Goal: Task Accomplishment & Management: Complete application form

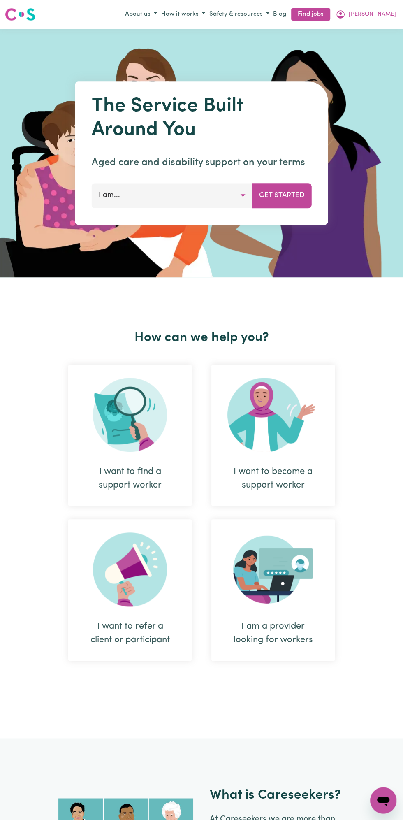
click at [381, 18] on span "[PERSON_NAME]" at bounding box center [372, 14] width 47 height 9
click at [368, 44] on link "My Dashboard" at bounding box center [365, 46] width 65 height 16
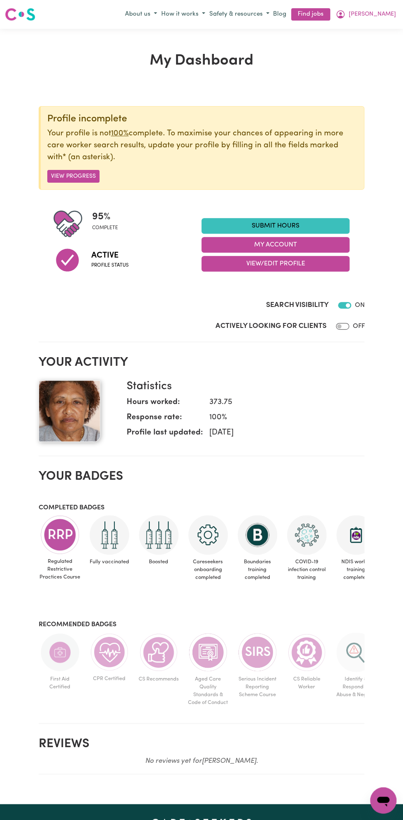
click at [281, 225] on link "Submit Hours" at bounding box center [276, 226] width 148 height 16
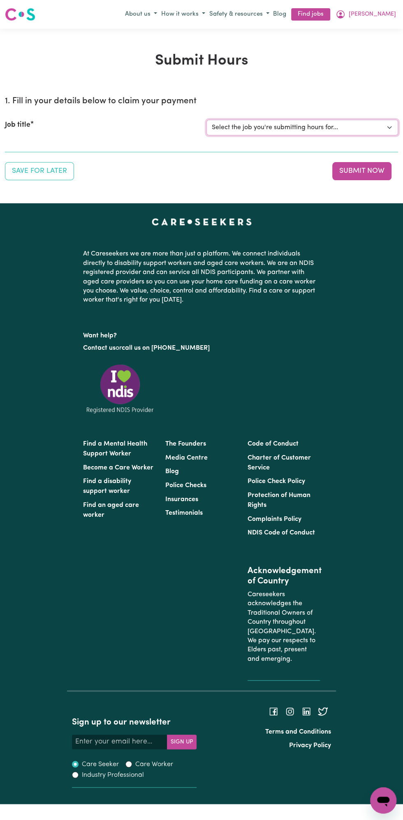
click at [289, 127] on select "Select the job you're submitting hours for... [Vartouhie ([PERSON_NAME]) [PERSO…" at bounding box center [303, 128] width 192 height 16
select select "13810"
click at [207, 120] on select "Select the job you're submitting hours for... [Vartouhie ([PERSON_NAME]) [PERSO…" at bounding box center [303, 128] width 192 height 16
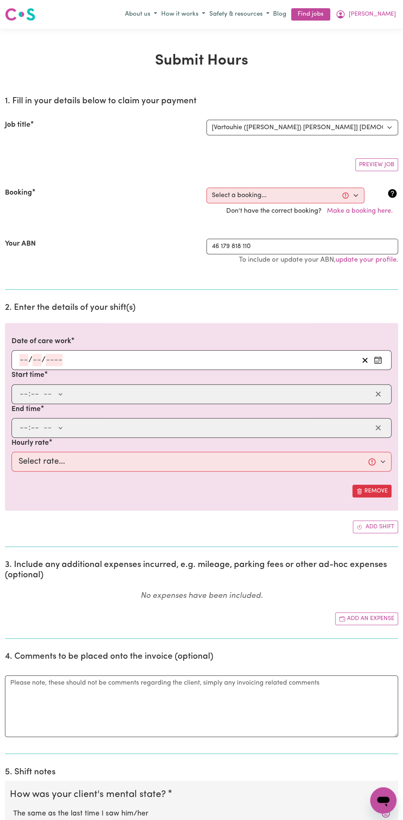
click at [51, 357] on input "number" at bounding box center [54, 360] width 17 height 12
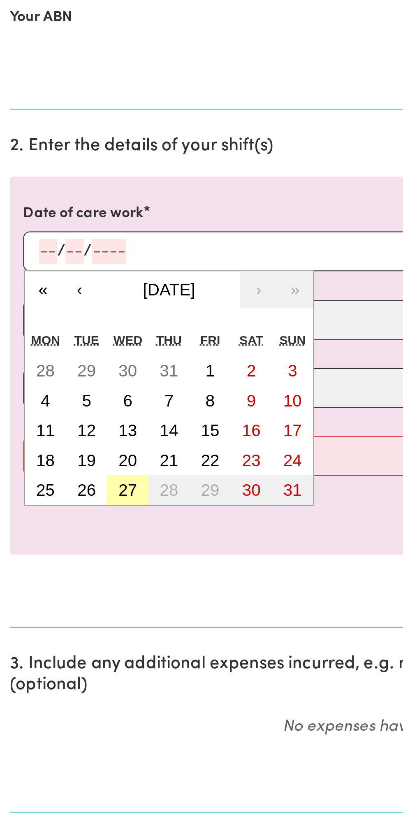
click at [67, 474] on abbr "27" at bounding box center [63, 478] width 9 height 9
type input "[DATE]"
type input "27"
type input "8"
type input "2025"
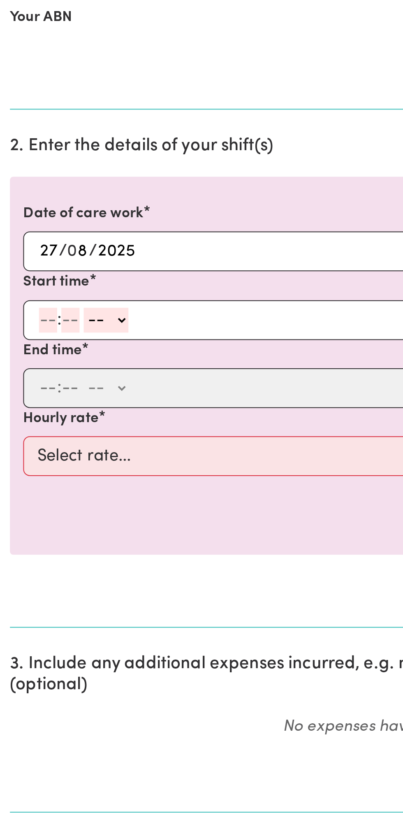
click at [23, 393] on input "number" at bounding box center [23, 394] width 9 height 12
type input "12"
type input "0"
click at [65, 392] on select "-- AM PM" at bounding box center [54, 394] width 22 height 12
select select "pm"
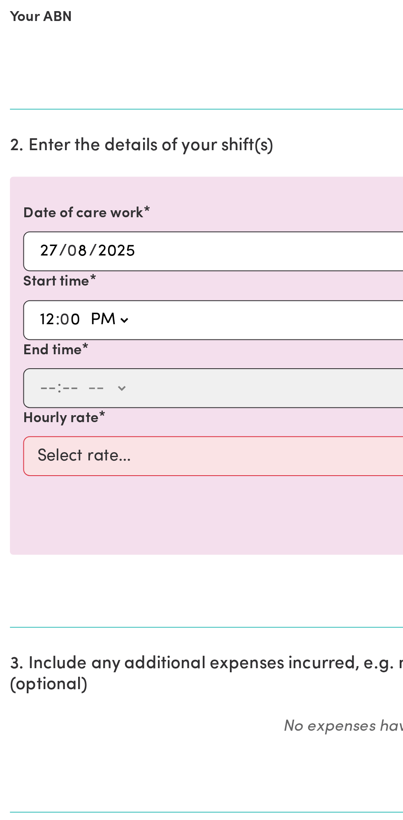
click at [43, 388] on select "-- AM PM" at bounding box center [54, 394] width 22 height 12
type input "12:00"
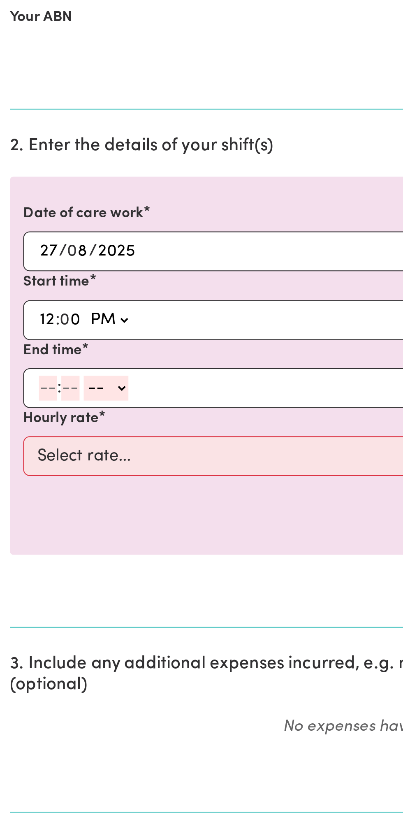
click at [21, 427] on input "number" at bounding box center [23, 428] width 9 height 12
type input "1"
click at [33, 425] on input "number" at bounding box center [31, 428] width 9 height 12
type input "0"
click at [62, 431] on select "-- AM PM" at bounding box center [51, 428] width 22 height 12
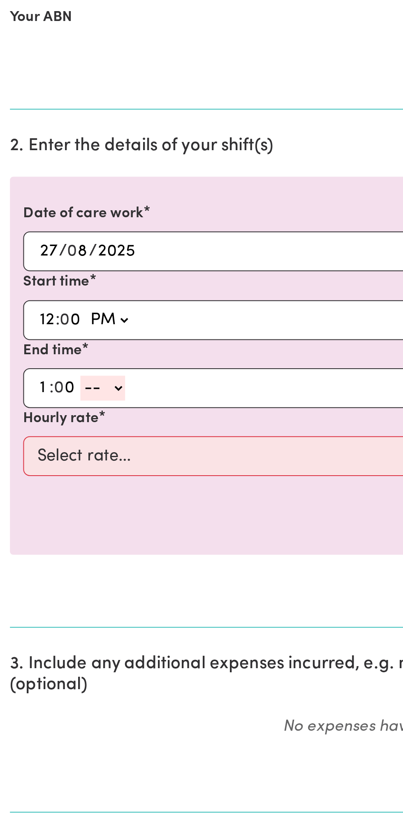
select select "pm"
click at [40, 422] on select "-- AM PM" at bounding box center [51, 428] width 22 height 12
type input "13:00"
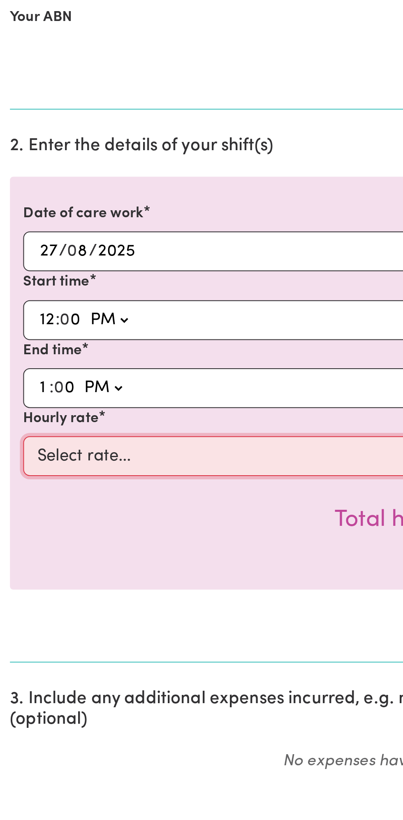
click at [100, 458] on select "Select rate... $49.00 (Weekday) $60.00 ([DATE])" at bounding box center [202, 462] width 380 height 20
select select "49-Weekday"
click at [12, 452] on select "Select rate... $49.00 (Weekday) $60.00 ([DATE])" at bounding box center [202, 462] width 380 height 20
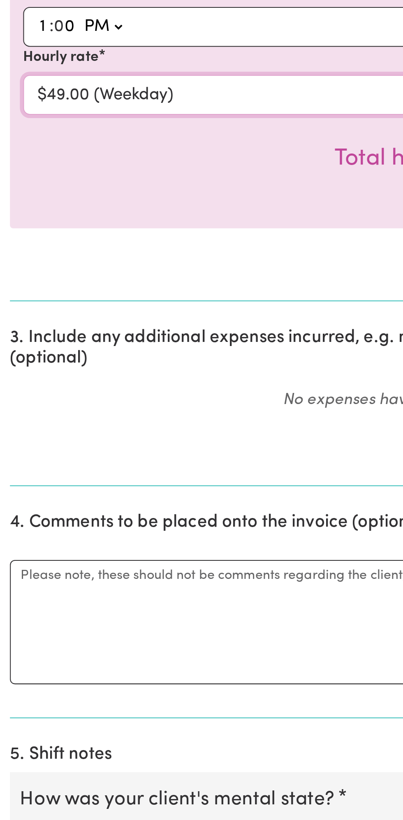
scroll to position [5, 0]
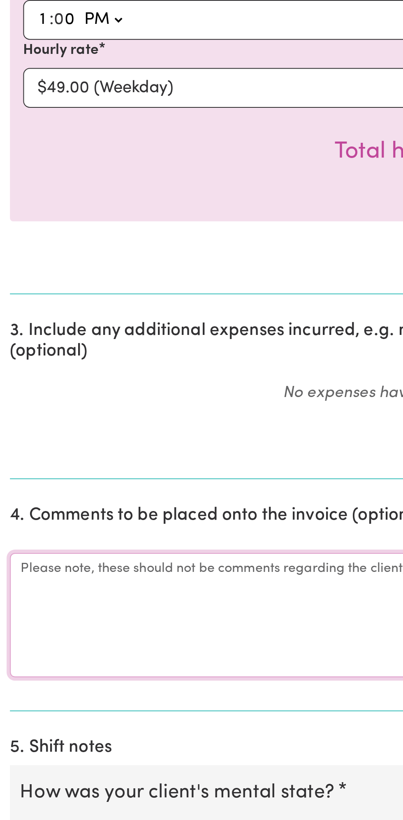
click at [40, 710] on textarea "Comments" at bounding box center [201, 718] width 393 height 62
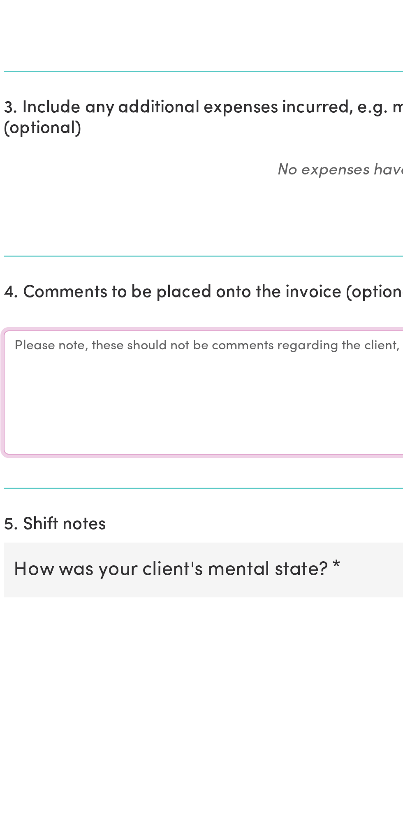
scroll to position [21, 0]
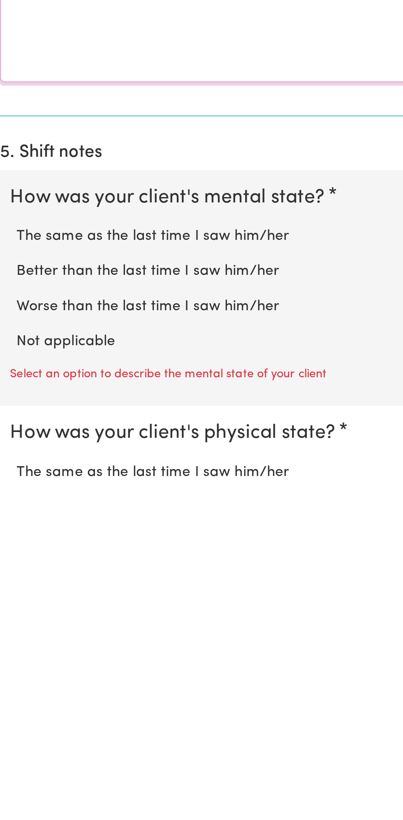
type textarea "All good"
click at [53, 739] on label "Not applicable" at bounding box center [201, 744] width 377 height 11
click at [13, 739] on input "Not applicable" at bounding box center [13, 738] width 0 height 0
radio input "true"
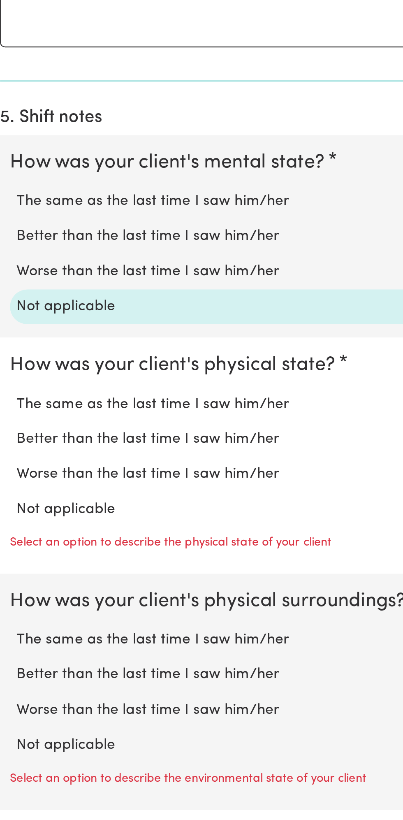
scroll to position [321, 0]
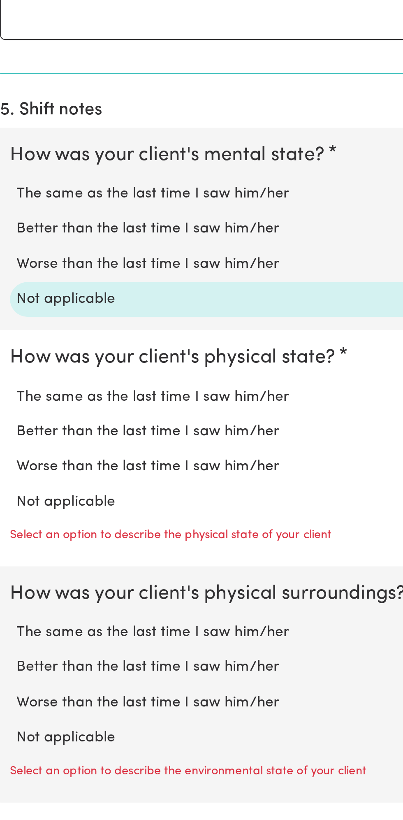
click at [51, 657] on label "Not applicable" at bounding box center [201, 662] width 377 height 11
click at [13, 657] on input "Not applicable" at bounding box center [13, 657] width 0 height 0
radio input "true"
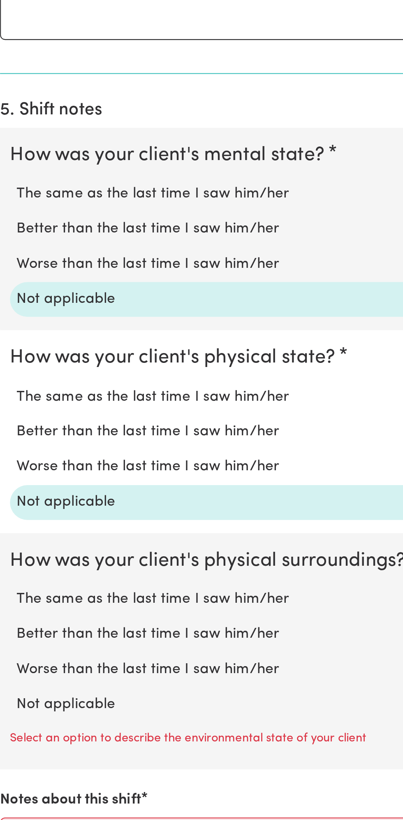
click at [51, 761] on label "Not applicable" at bounding box center [201, 762] width 377 height 11
click at [13, 757] on input "Not applicable" at bounding box center [13, 757] width 0 height 0
radio input "true"
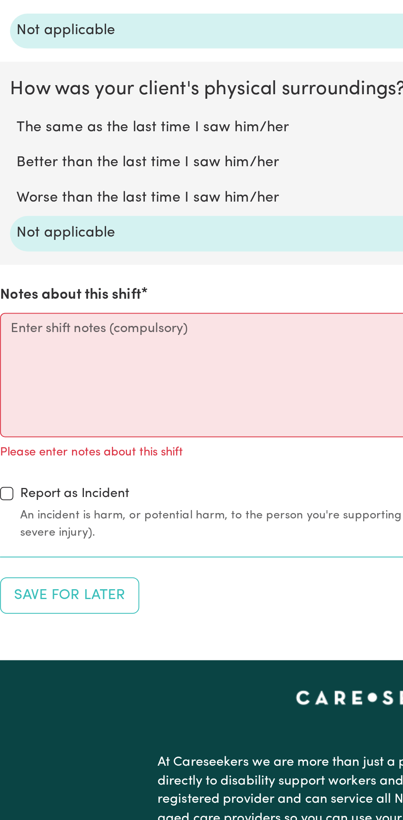
scroll to position [557, 0]
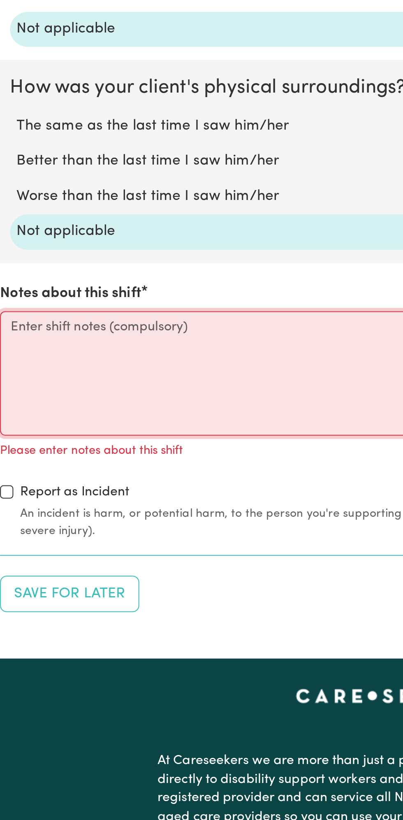
click at [51, 588] on textarea "Notes about this shift" at bounding box center [201, 597] width 393 height 62
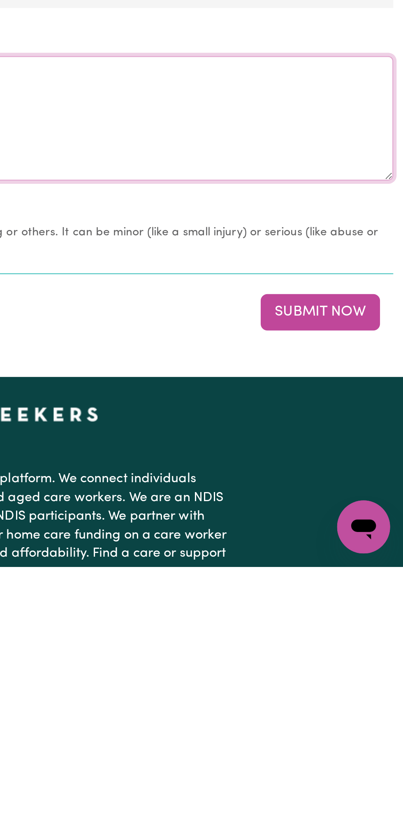
type textarea "Nothing changes all good"
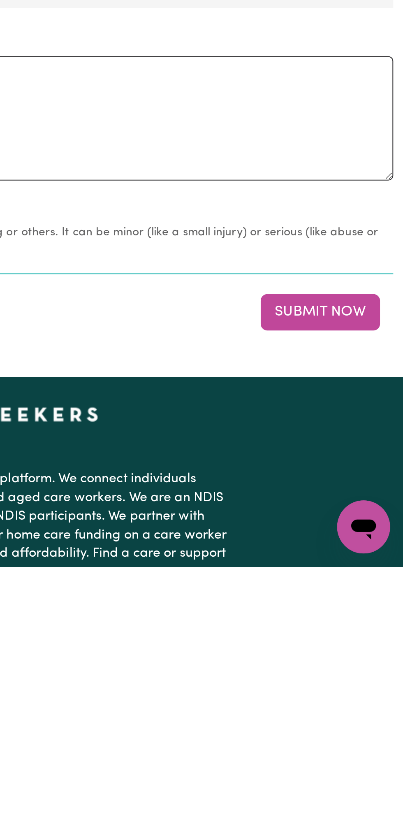
click at [372, 687] on button "Submit Now" at bounding box center [361, 694] width 59 height 18
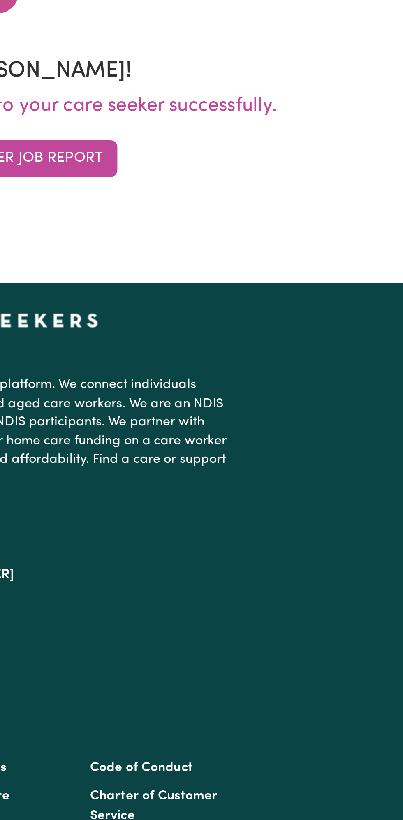
scroll to position [0, 0]
